Goal: Navigation & Orientation: Go to known website

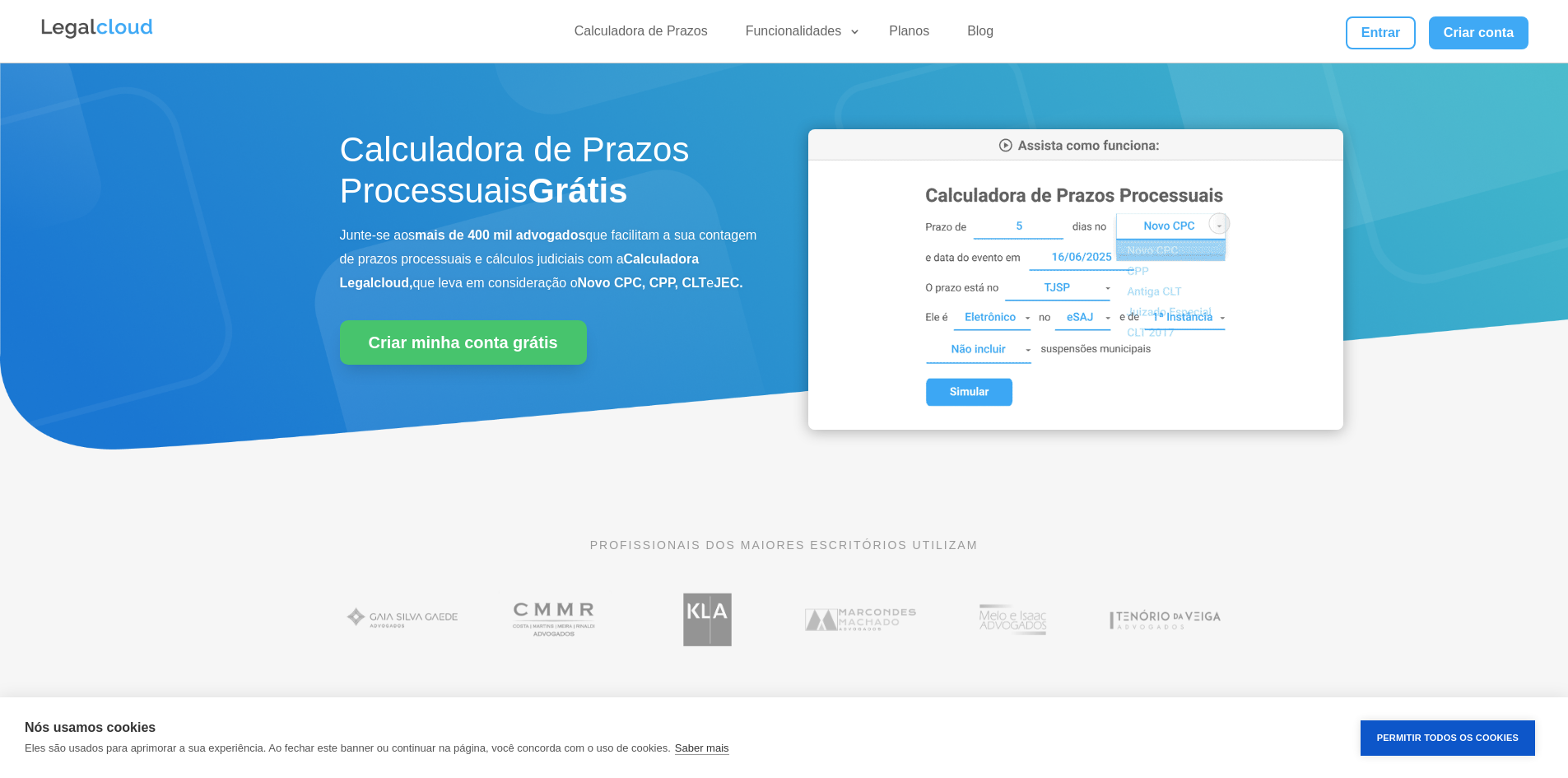
click at [1386, 27] on link "Entrar" at bounding box center [1380, 33] width 69 height 33
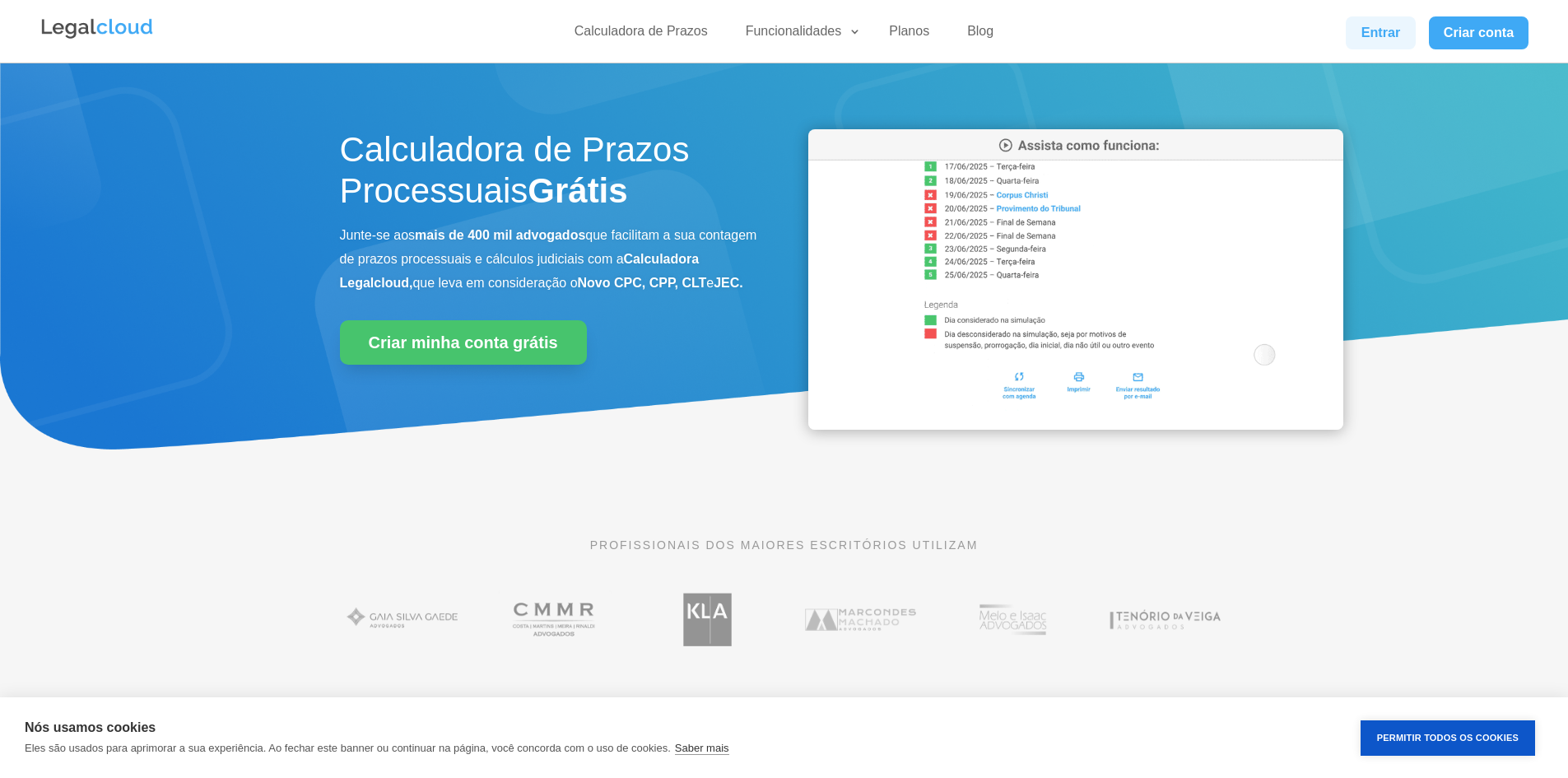
click at [1381, 35] on link "Entrar" at bounding box center [1380, 33] width 69 height 33
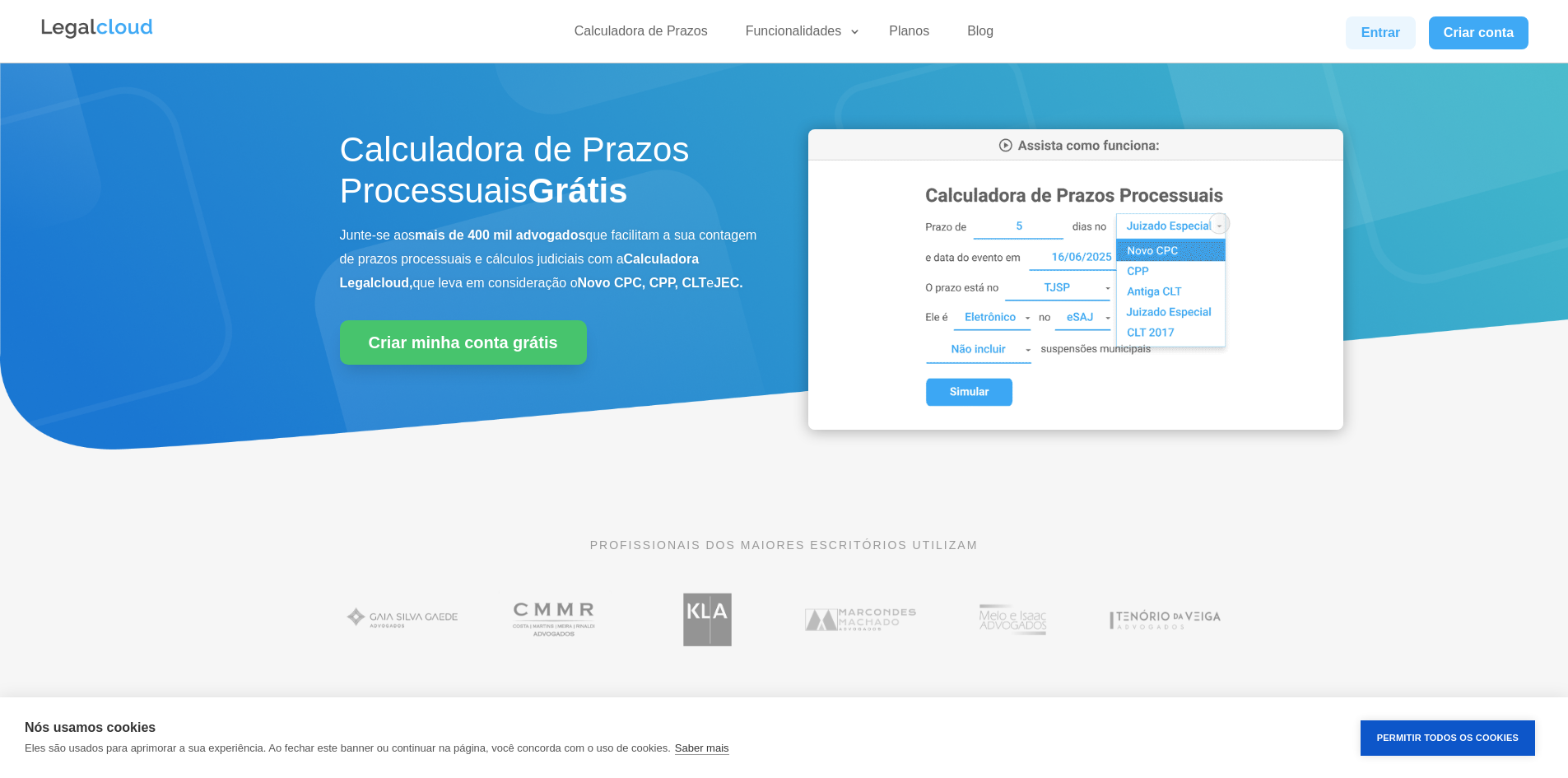
click at [1363, 32] on link "Entrar" at bounding box center [1380, 33] width 69 height 33
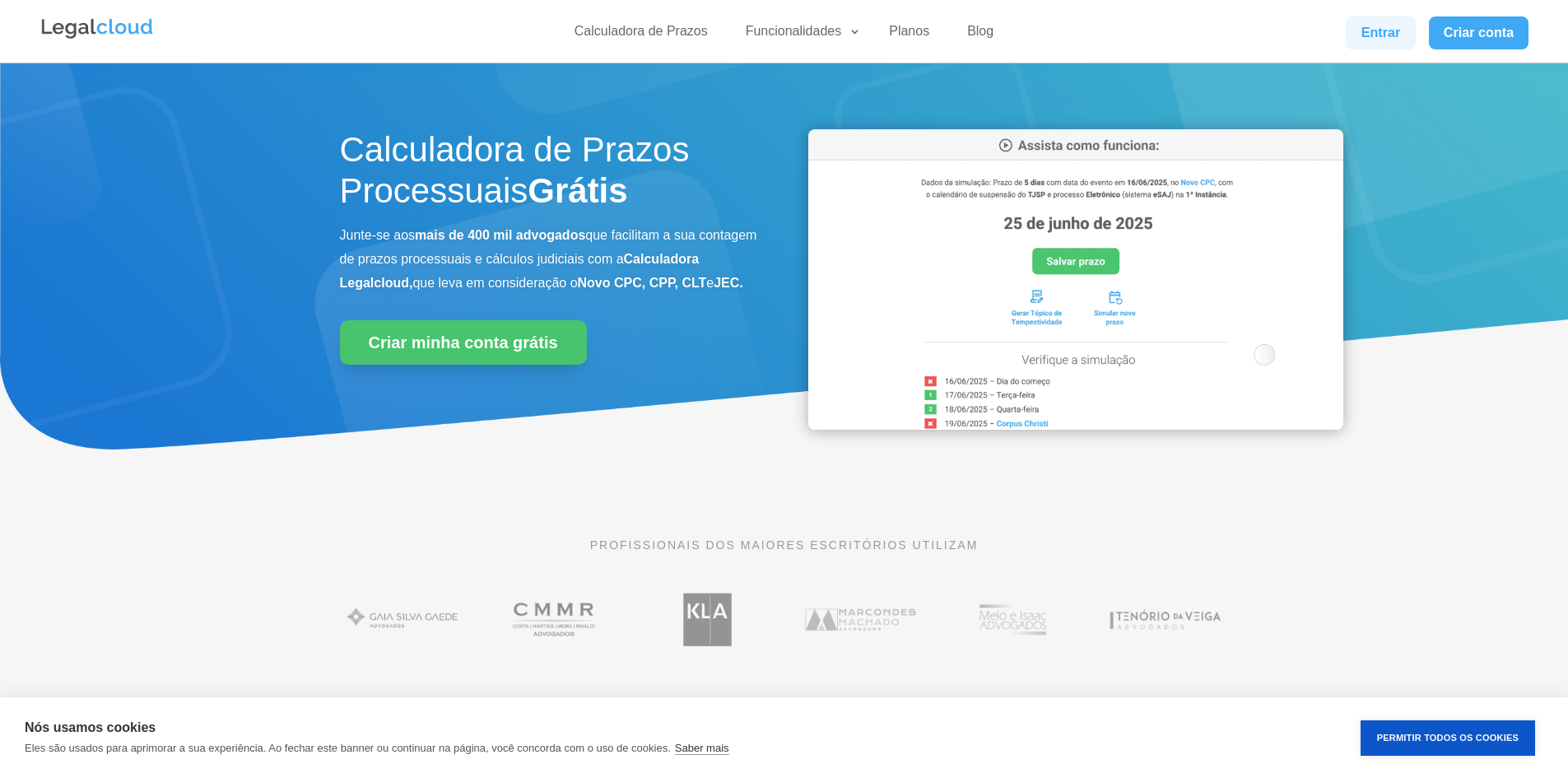
click at [1363, 32] on link "Entrar" at bounding box center [1380, 33] width 69 height 33
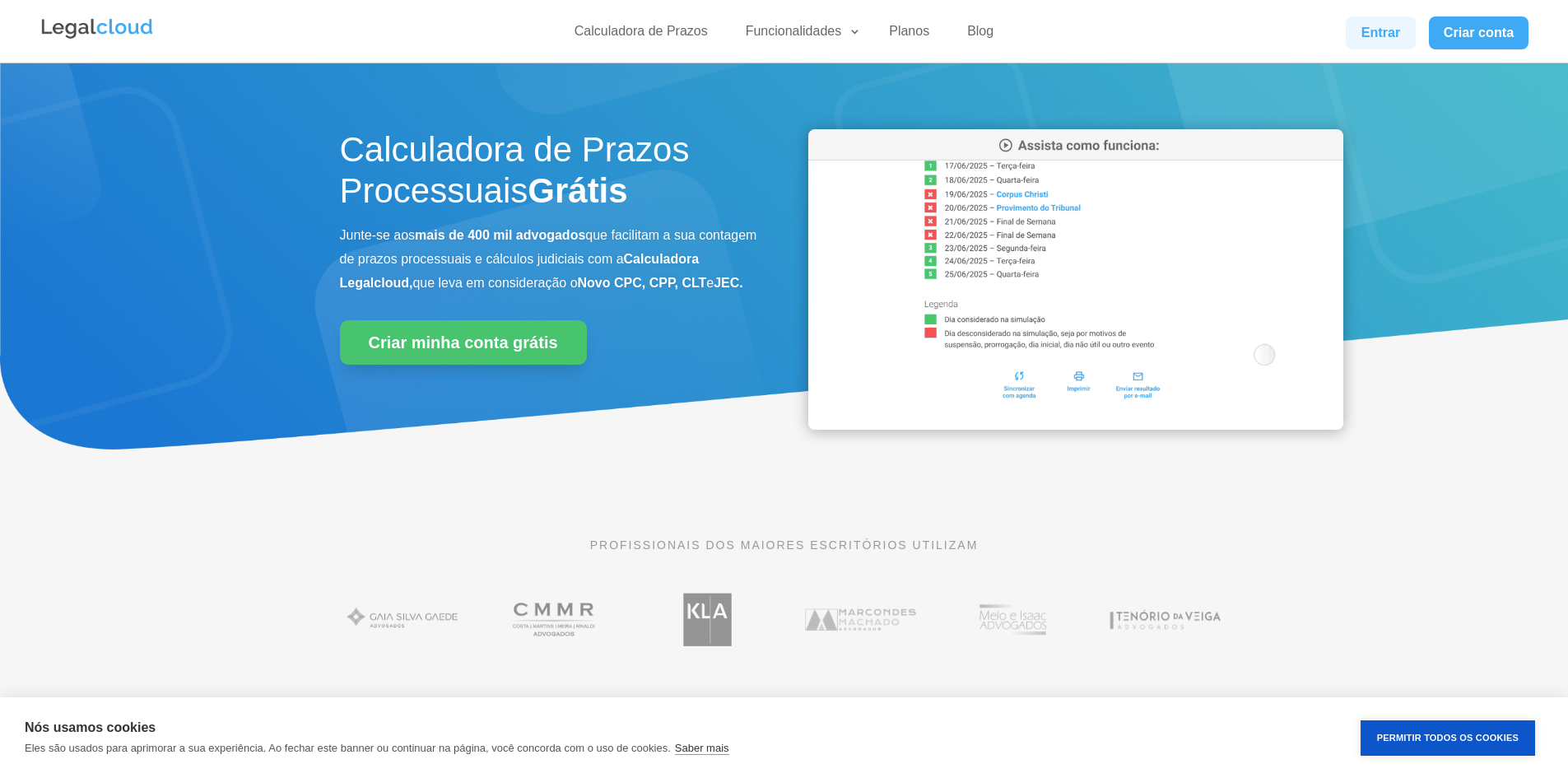
click at [1384, 32] on link "Entrar" at bounding box center [1380, 33] width 69 height 33
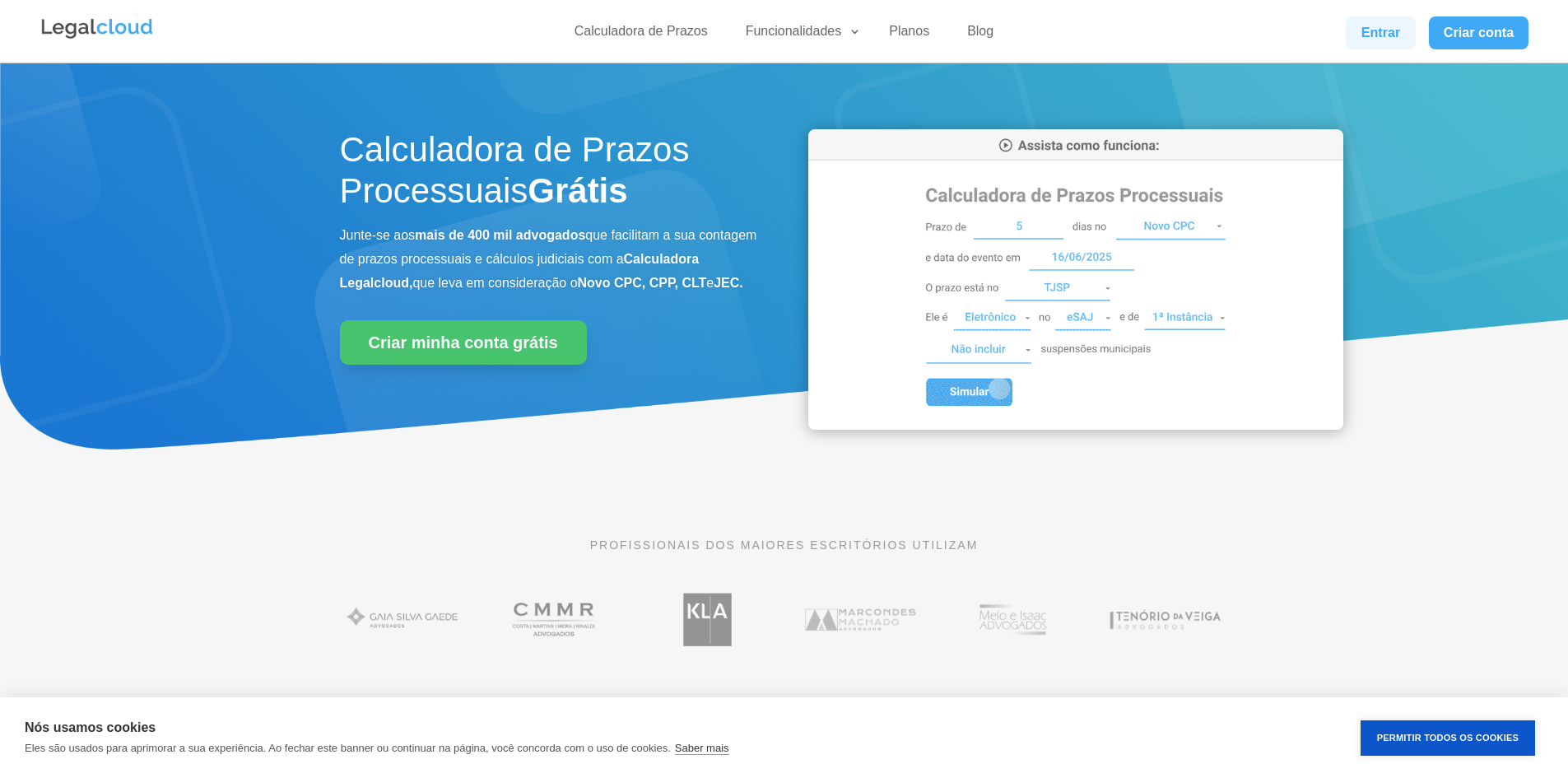
click at [1359, 34] on link "Entrar" at bounding box center [1380, 33] width 69 height 33
